Goal: Task Accomplishment & Management: Manage account settings

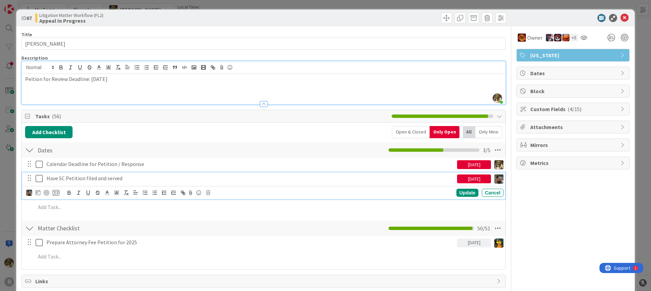
click at [74, 179] on p "Have SC Petition filed and served" at bounding box center [250, 179] width 408 height 8
click at [142, 181] on p "Have SC Petition filed and served" at bounding box center [250, 179] width 408 height 8
click at [39, 194] on icon at bounding box center [38, 192] width 5 height 5
click at [106, 250] on td "9" at bounding box center [102, 249] width 13 height 13
type input "[DATE]"
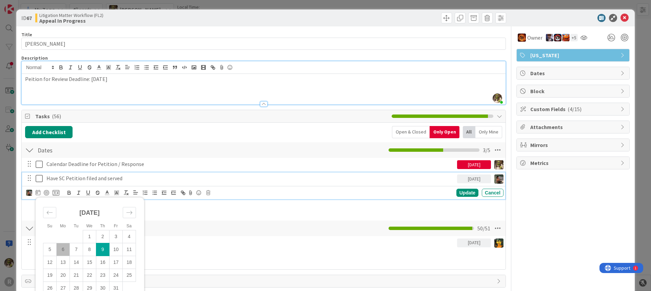
click at [134, 181] on p "Have SC Petition filed and served" at bounding box center [250, 179] width 408 height 8
click at [57, 179] on p "Have SC Petition filed and served - Extended to 10/9" at bounding box center [250, 179] width 408 height 8
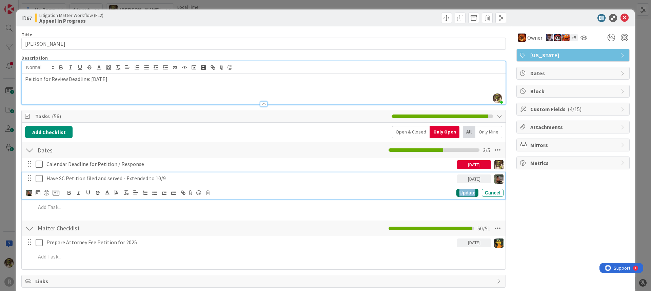
click at [465, 192] on div "Update" at bounding box center [467, 193] width 22 height 8
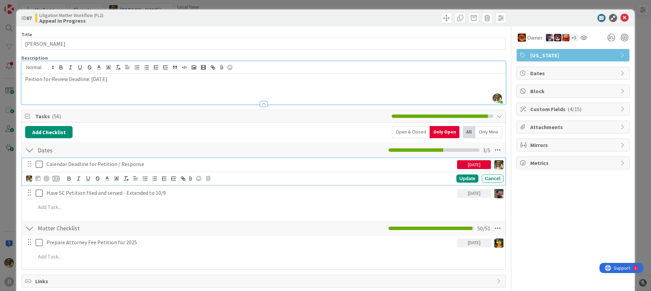
click at [93, 162] on p "Calendar Deadline for Petition / Response" at bounding box center [250, 164] width 408 height 8
click at [41, 166] on icon at bounding box center [39, 164] width 7 height 8
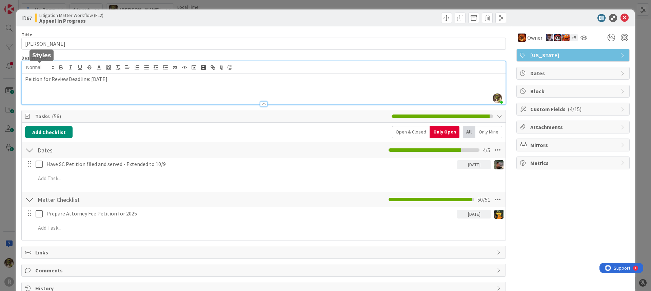
click at [37, 77] on p "Peition for Review Deadline: [DATE]" at bounding box center [263, 79] width 477 height 8
click at [621, 17] on icon at bounding box center [625, 18] width 8 height 8
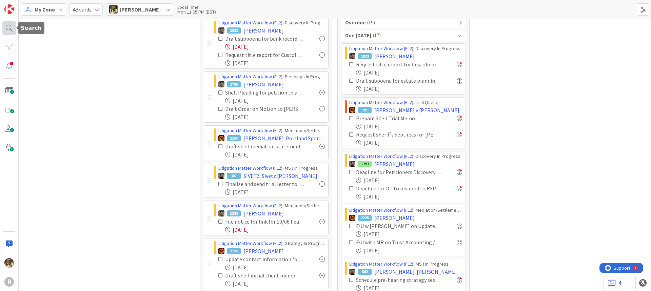
click at [11, 27] on div at bounding box center [9, 28] width 14 height 14
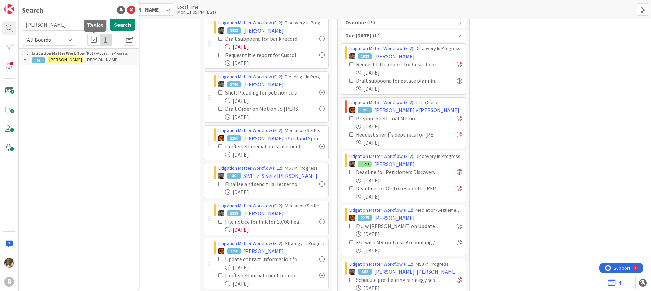
click at [92, 54] on b "Litigation Matter Workflow (FL2) ›" at bounding box center [64, 53] width 65 height 5
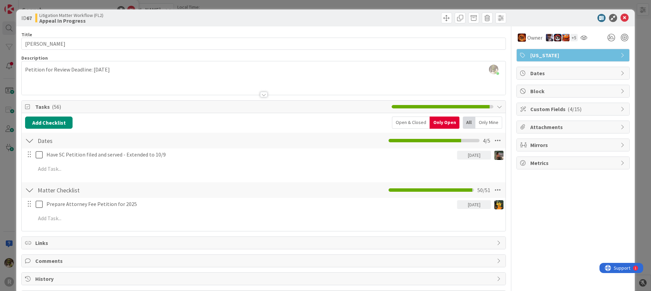
click at [621, 111] on icon at bounding box center [623, 108] width 5 height 5
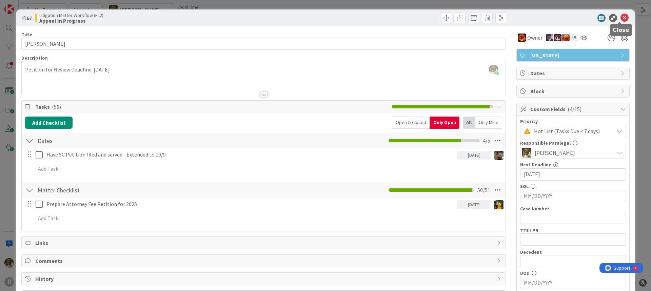
click at [621, 19] on icon at bounding box center [625, 18] width 8 height 8
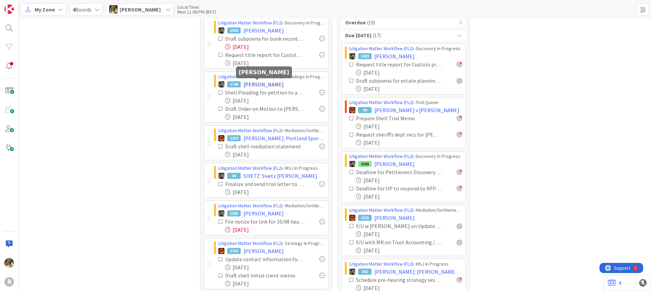
click at [265, 83] on span "[PERSON_NAME]" at bounding box center [263, 84] width 40 height 8
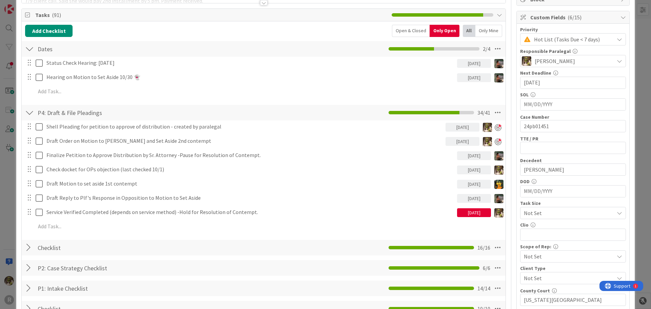
scroll to position [102, 0]
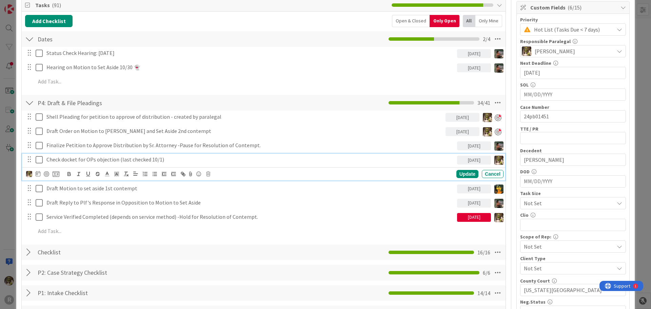
click at [105, 164] on div "Check docket for OPs objection (last checked 10/1)" at bounding box center [250, 160] width 413 height 12
click at [44, 174] on div at bounding box center [46, 173] width 5 height 5
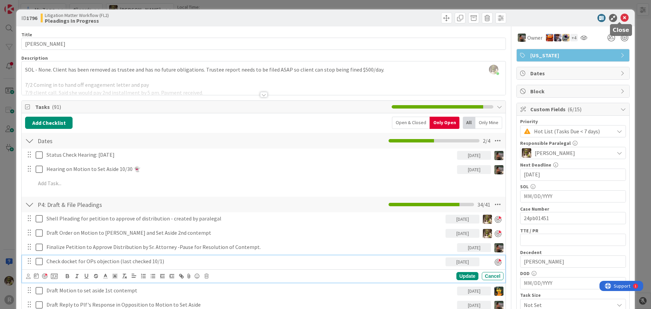
click at [621, 17] on icon at bounding box center [625, 18] width 8 height 8
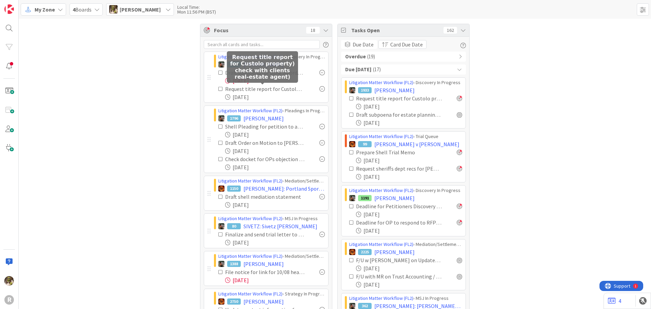
scroll to position [34, 0]
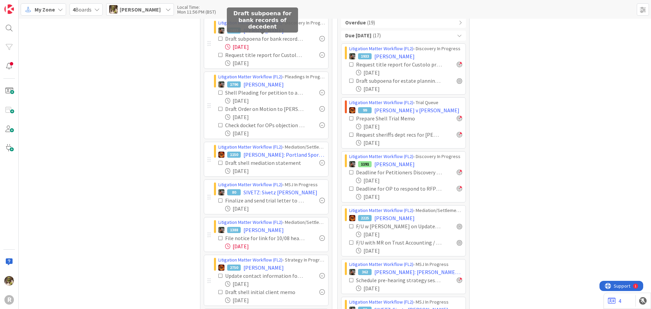
click at [265, 35] on div "Draft subpoena for bank records of decedent" at bounding box center [264, 39] width 79 height 8
click at [267, 31] on span "[PERSON_NAME]" at bounding box center [263, 30] width 40 height 8
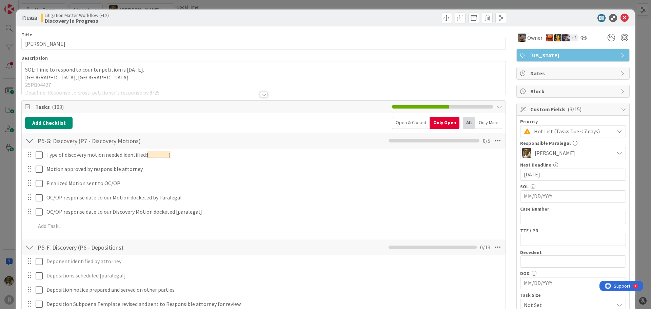
click at [260, 94] on div at bounding box center [263, 94] width 7 height 5
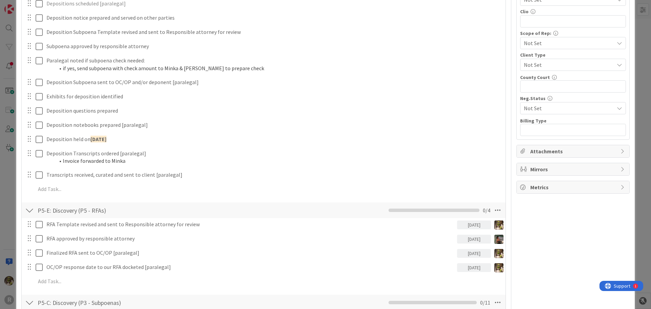
scroll to position [475, 0]
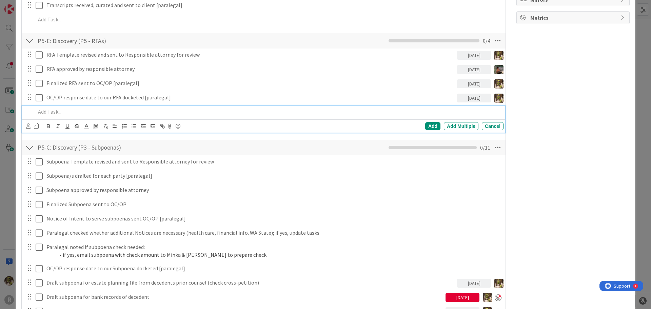
click at [73, 111] on p at bounding box center [268, 112] width 465 height 8
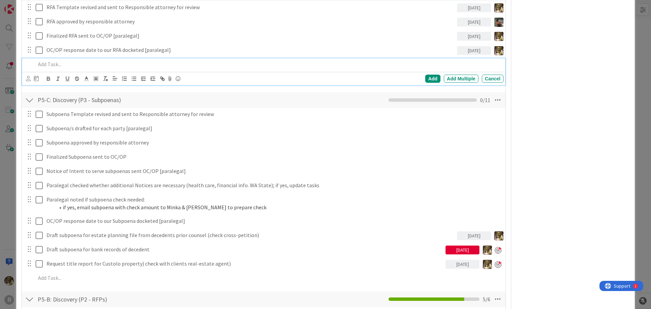
scroll to position [576, 0]
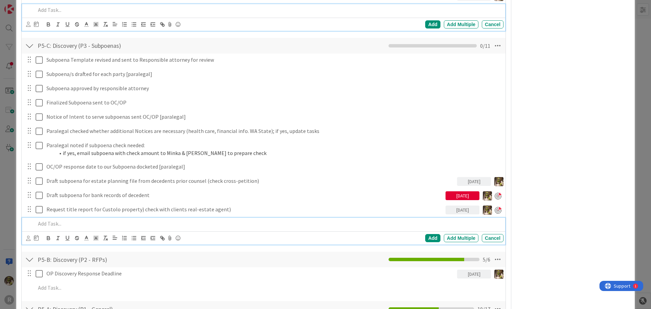
click at [77, 220] on p at bounding box center [268, 224] width 465 height 8
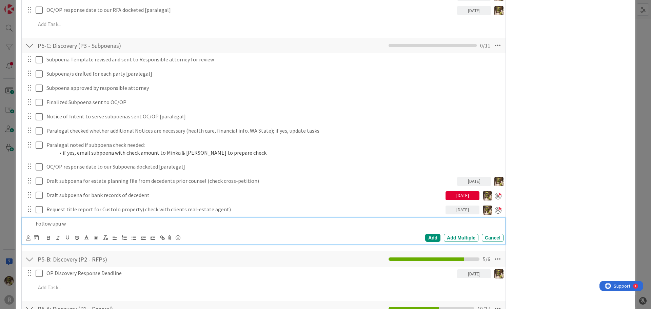
click at [78, 218] on div "Follow upu w" at bounding box center [268, 224] width 471 height 12
click at [85, 221] on p "Follow up with title r" at bounding box center [268, 224] width 465 height 8
drag, startPoint x: 83, startPoint y: 221, endPoint x: 31, endPoint y: 225, distance: 51.7
click at [31, 225] on div "Follow up with title r" at bounding box center [264, 224] width 479 height 12
click at [494, 239] on div "Cancel" at bounding box center [493, 238] width 22 height 8
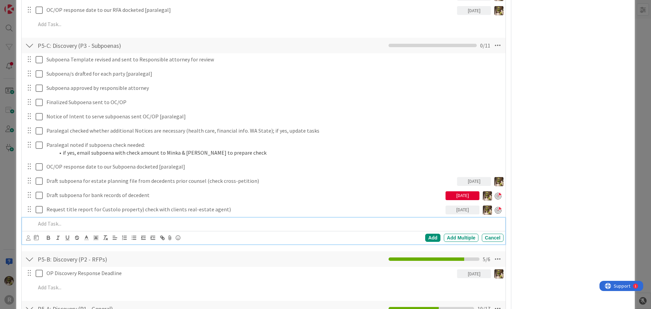
click at [75, 221] on p at bounding box center [268, 224] width 465 height 8
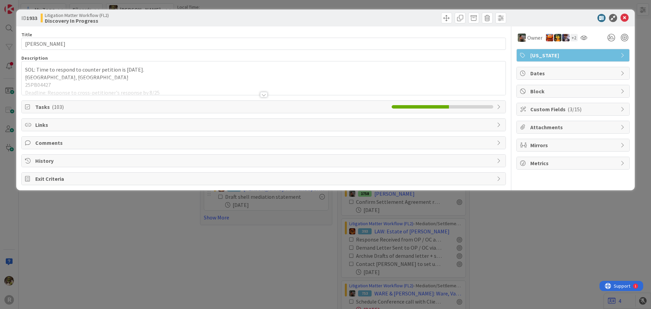
click at [180, 109] on span "Tasks ( 103 )" at bounding box center [211, 107] width 353 height 8
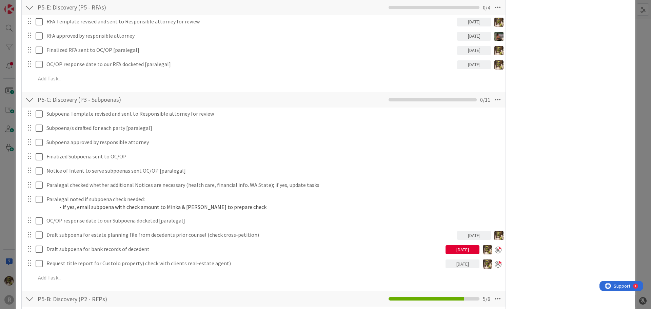
scroll to position [543, 0]
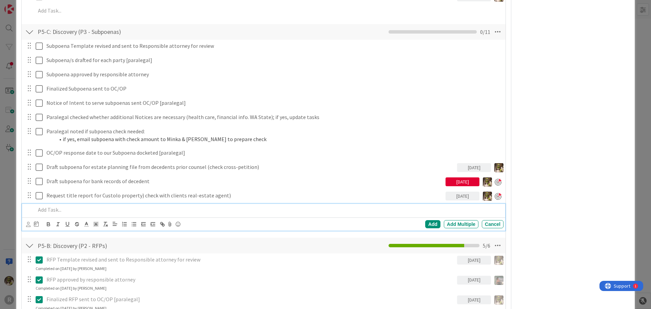
click at [97, 210] on p at bounding box center [268, 210] width 465 height 8
click at [29, 226] on icon at bounding box center [28, 224] width 4 height 5
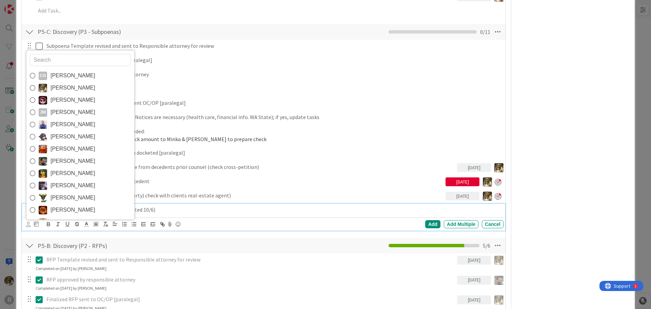
drag, startPoint x: 56, startPoint y: 86, endPoint x: 55, endPoint y: 93, distance: 6.8
click at [56, 86] on span "[PERSON_NAME]" at bounding box center [73, 88] width 45 height 10
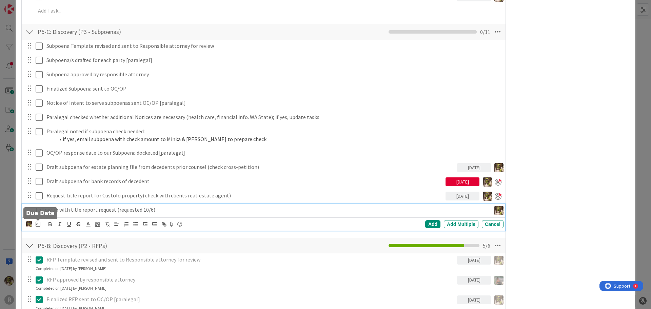
click at [40, 225] on icon at bounding box center [38, 223] width 5 height 5
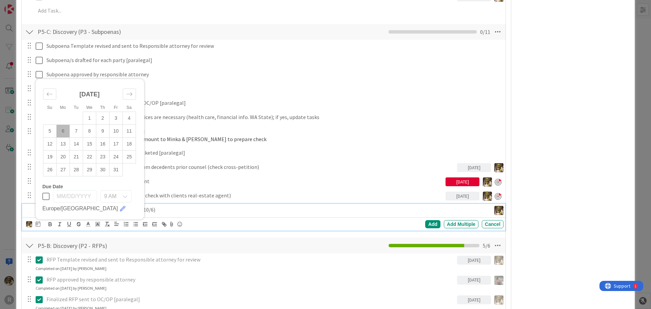
scroll to position [576, 0]
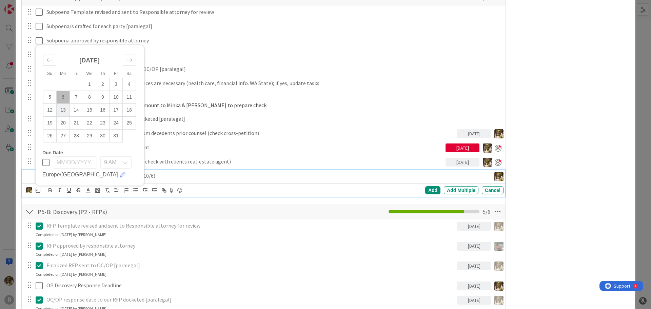
click at [63, 112] on td "13" at bounding box center [63, 110] width 13 height 13
type input "10/13/2025"
click at [425, 191] on div "Add" at bounding box center [432, 190] width 15 height 8
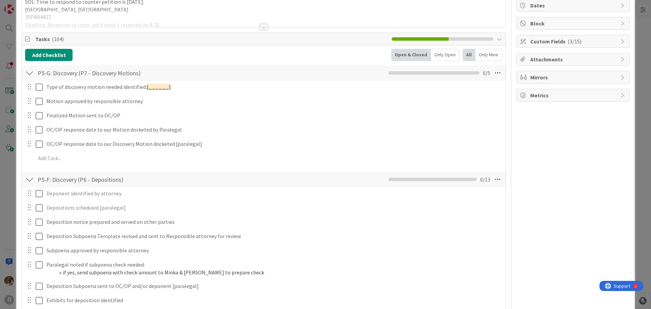
scroll to position [0, 0]
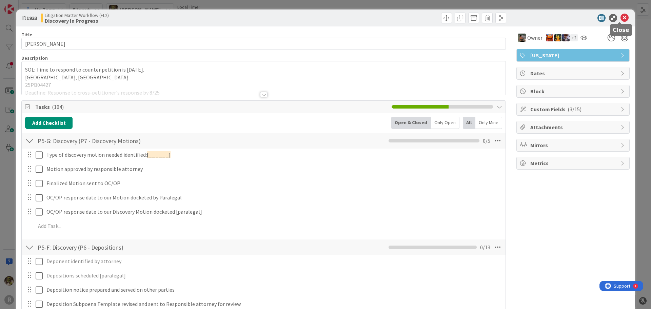
click at [621, 18] on icon at bounding box center [625, 18] width 8 height 8
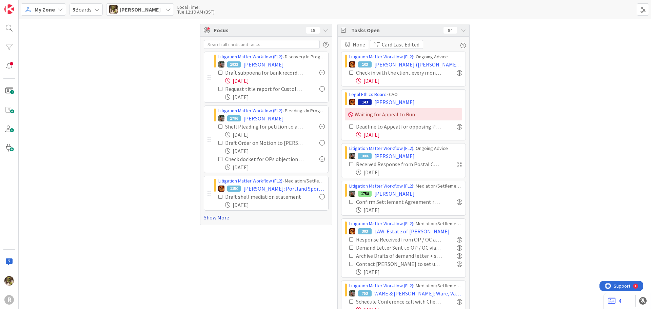
click at [215, 219] on link "Show More" at bounding box center [266, 217] width 125 height 8
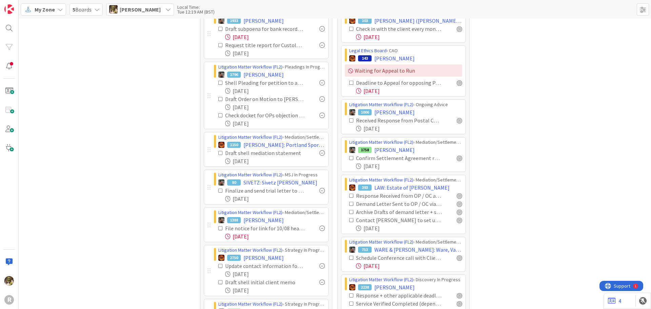
scroll to position [136, 0]
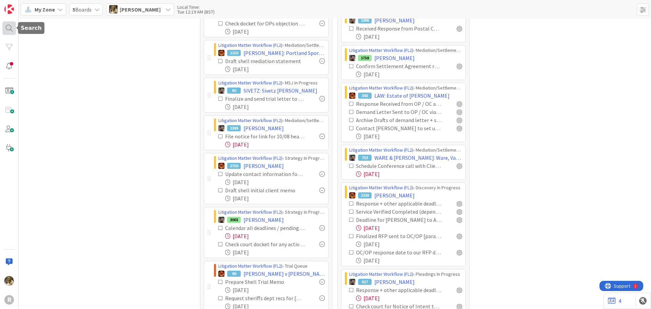
click at [9, 29] on div at bounding box center [9, 28] width 14 height 14
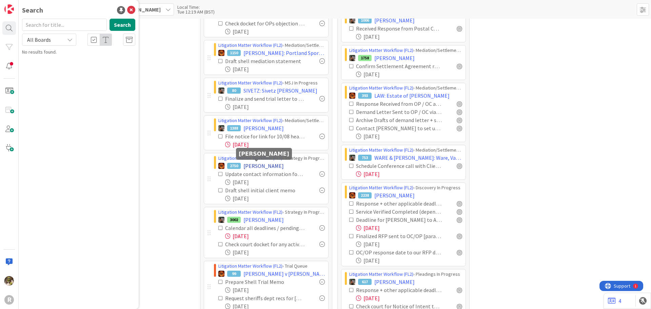
click at [250, 166] on span "[PERSON_NAME]" at bounding box center [263, 166] width 40 height 8
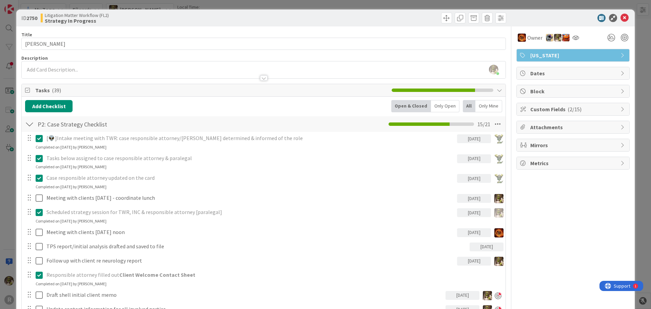
click at [431, 110] on div "Only Open" at bounding box center [445, 106] width 28 height 12
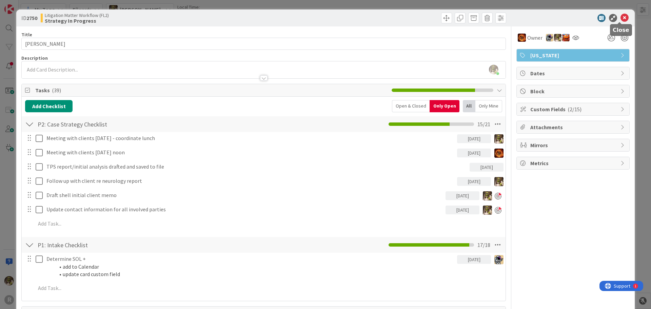
click at [621, 19] on icon at bounding box center [625, 18] width 8 height 8
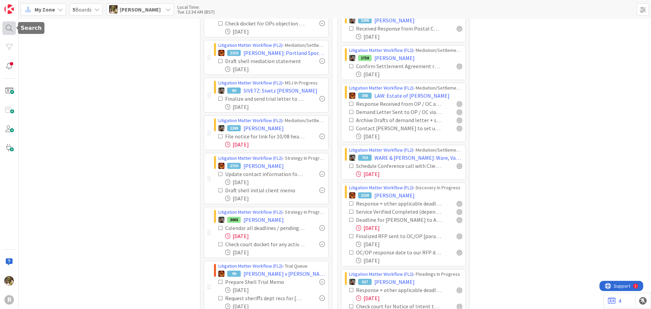
click at [7, 29] on div at bounding box center [9, 28] width 14 height 14
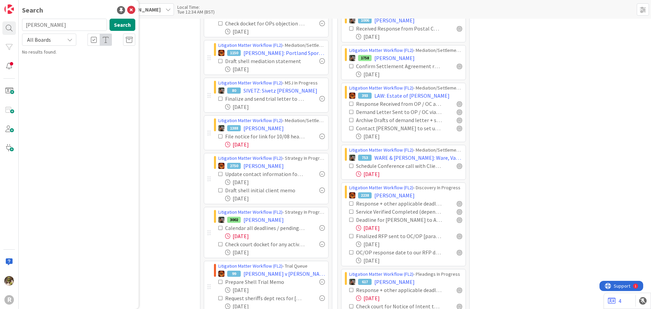
type input "geary"
click at [132, 6] on icon at bounding box center [131, 10] width 8 height 8
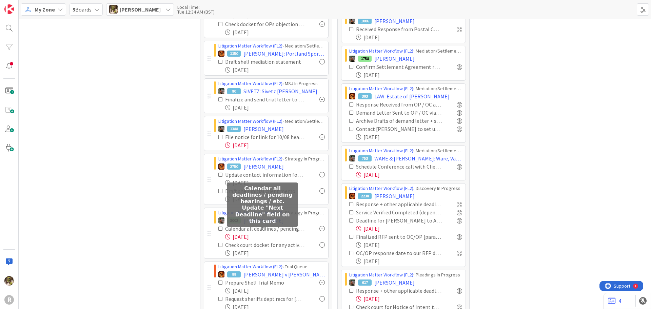
scroll to position [136, 0]
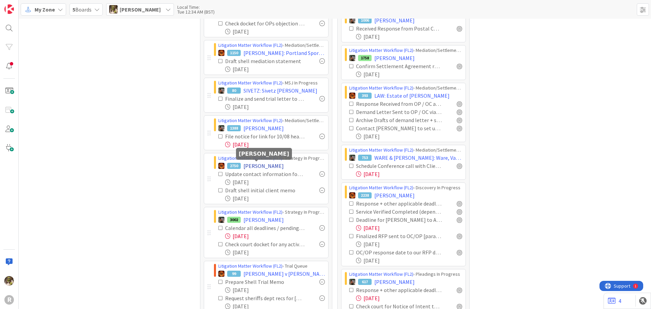
click at [252, 162] on span "[PERSON_NAME]" at bounding box center [263, 166] width 40 height 8
